Goal: Information Seeking & Learning: Check status

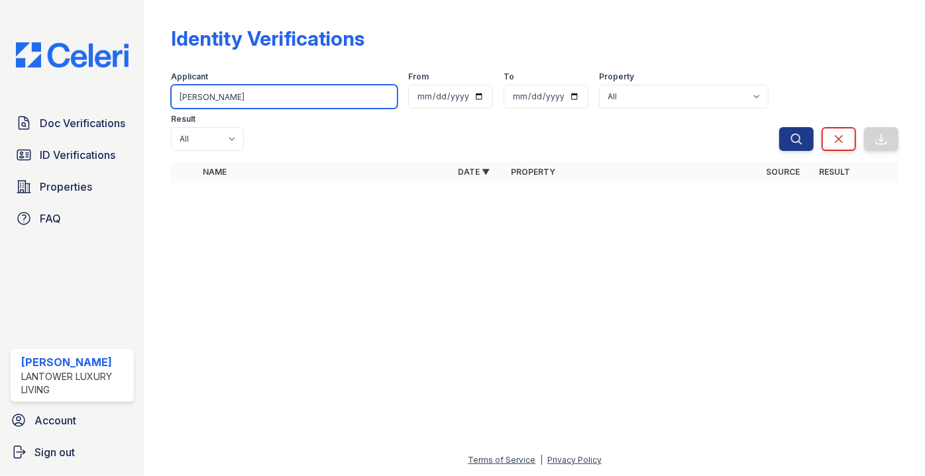
drag, startPoint x: 239, startPoint y: 94, endPoint x: 161, endPoint y: 101, distance: 78.4
click at [172, 97] on input "[PERSON_NAME]" at bounding box center [284, 97] width 226 height 24
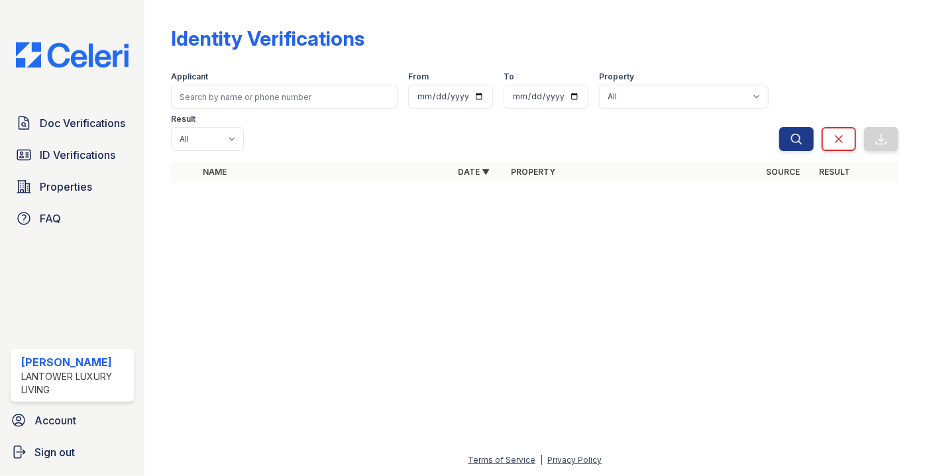
click at [739, 162] on th "Property" at bounding box center [632, 172] width 255 height 21
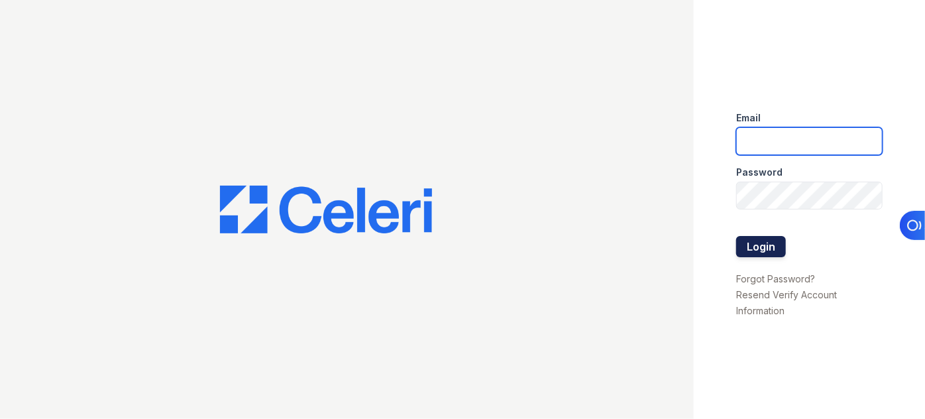
type input "pmateranorozco@lantowerliving.com"
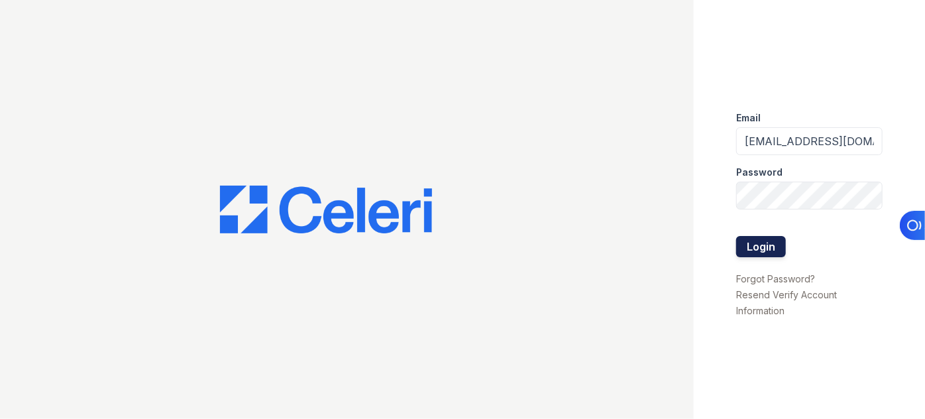
click at [766, 244] on button "Login" at bounding box center [761, 246] width 50 height 21
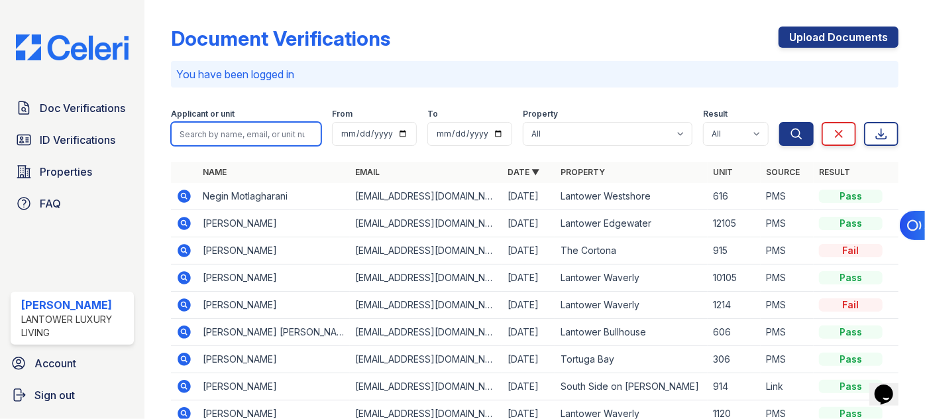
click at [267, 134] on input "search" at bounding box center [246, 134] width 150 height 24
type input "lisbey"
click at [779, 122] on button "Search" at bounding box center [796, 134] width 34 height 24
